Goal: Navigation & Orientation: Find specific page/section

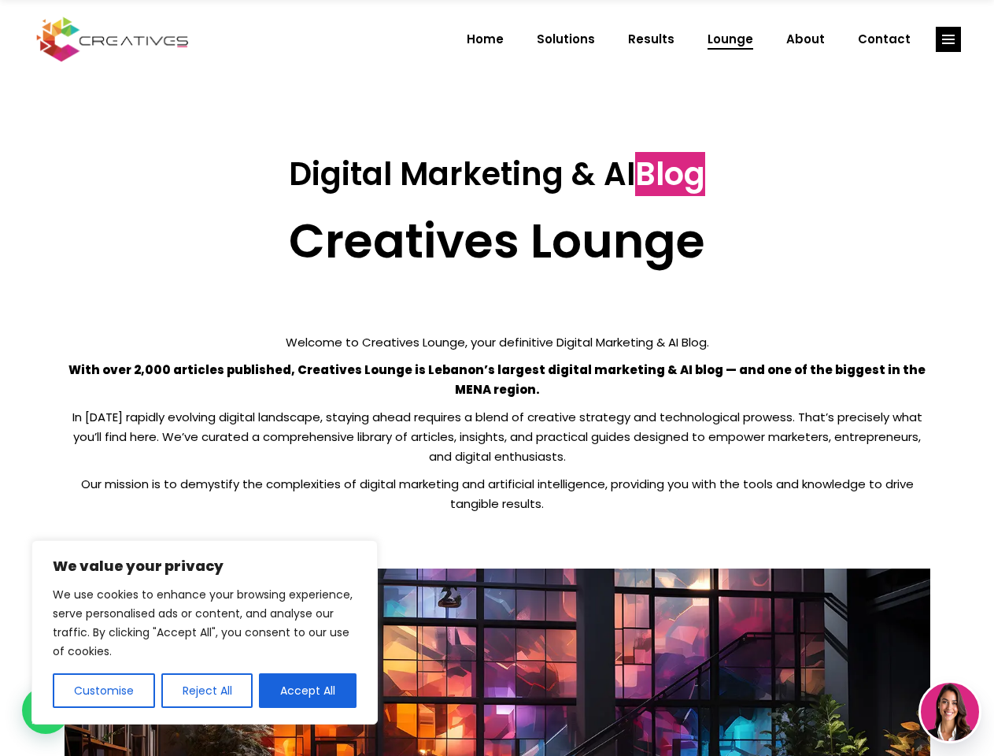
click at [497, 378] on p "With over 2,000 articles published, Creatives Lounge is Lebanon’s largest digit…" at bounding box center [498, 379] width 866 height 39
click at [103, 690] on button "Customise" at bounding box center [104, 690] width 102 height 35
click at [0, 0] on div at bounding box center [0, 0] width 0 height 0
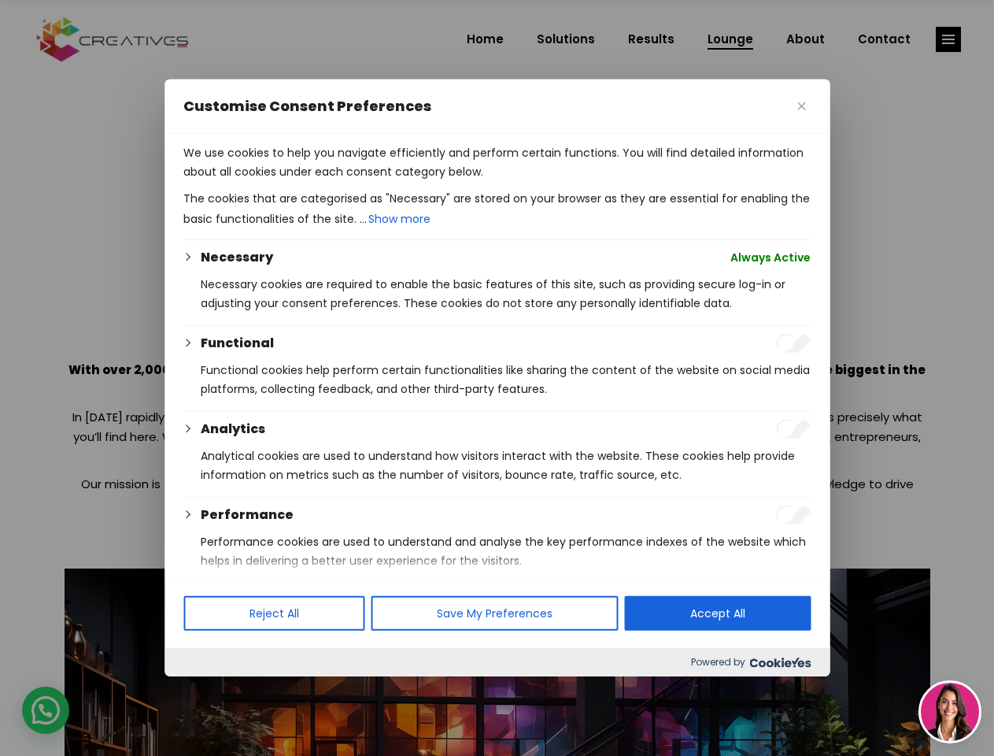
click at [308, 181] on p "We use cookies to help you navigate efficiently and perform certain functions. …" at bounding box center [496, 162] width 627 height 38
click at [949, 39] on div at bounding box center [497, 378] width 994 height 756
click at [950, 712] on img at bounding box center [950, 711] width 58 height 58
